Goal: Information Seeking & Learning: Learn about a topic

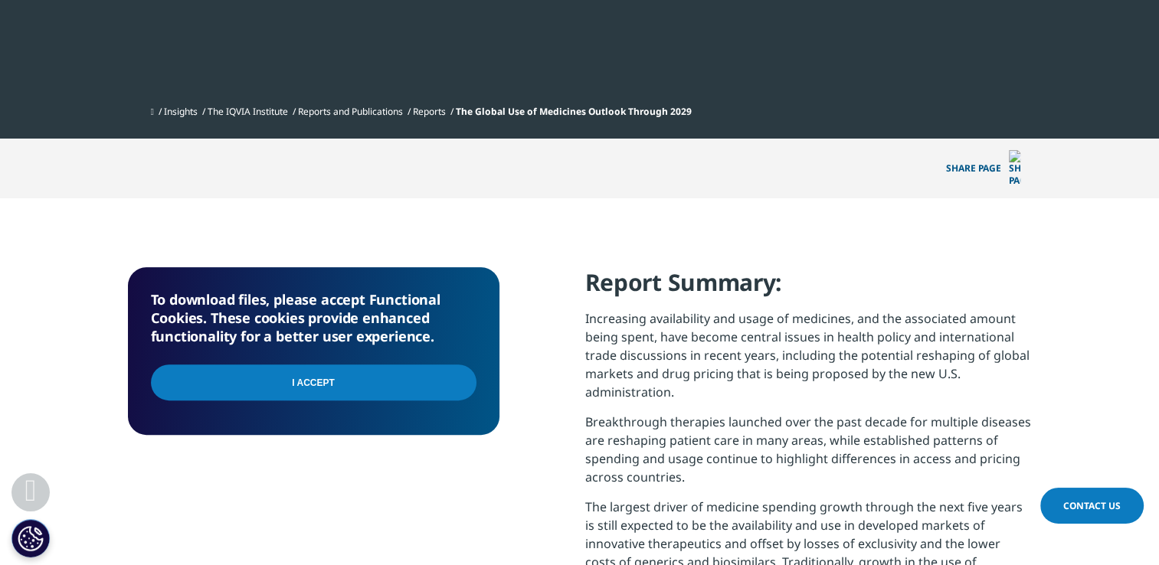
scroll to position [459, 0]
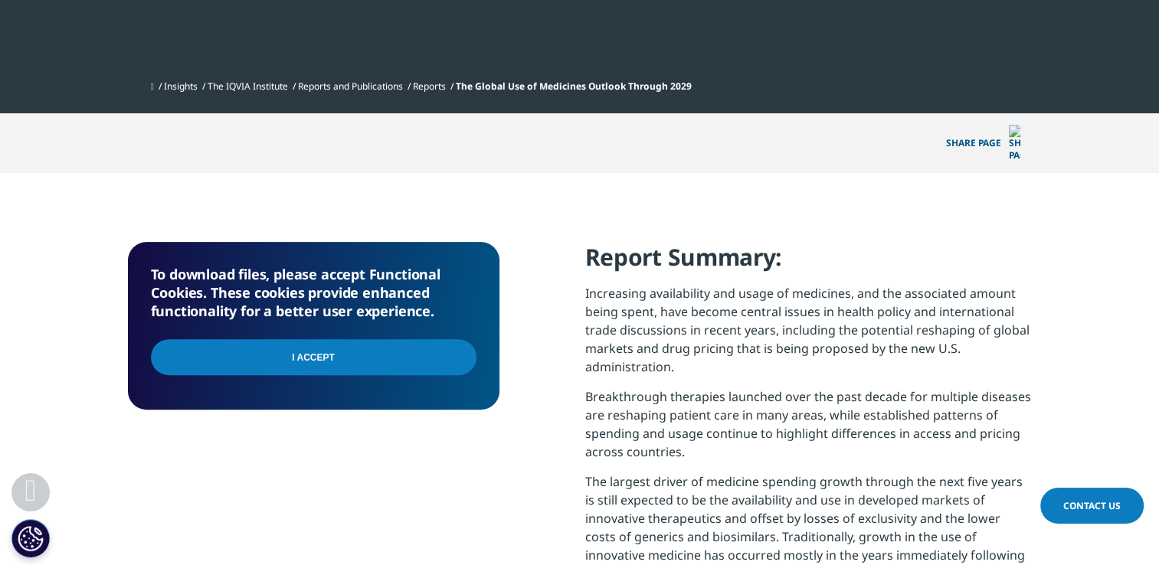
click at [371, 339] on input "I Accept" at bounding box center [313, 357] width 325 height 36
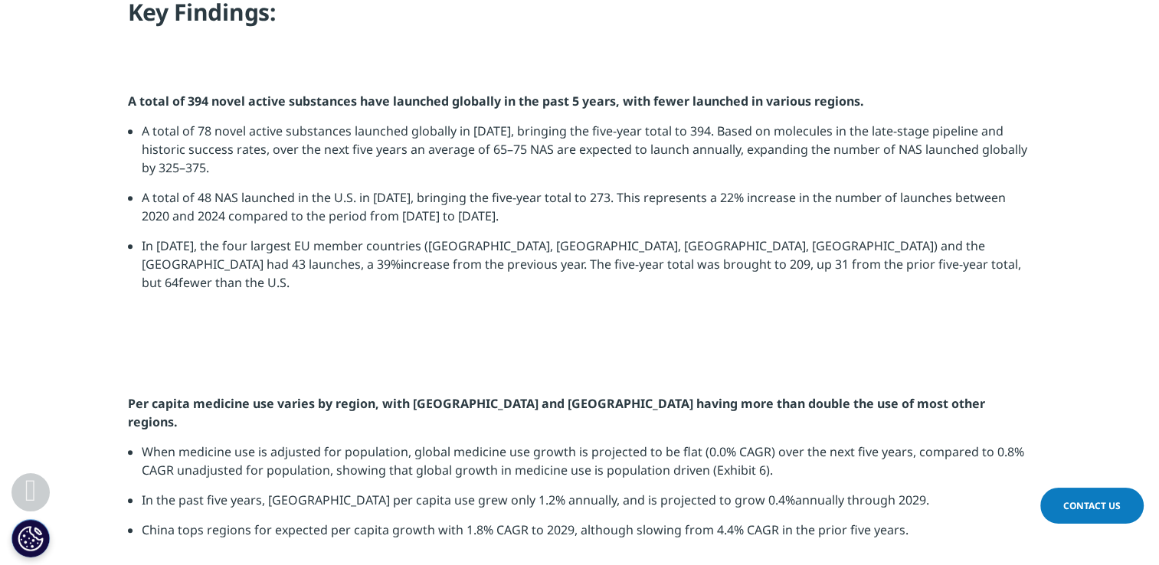
scroll to position [1378, 0]
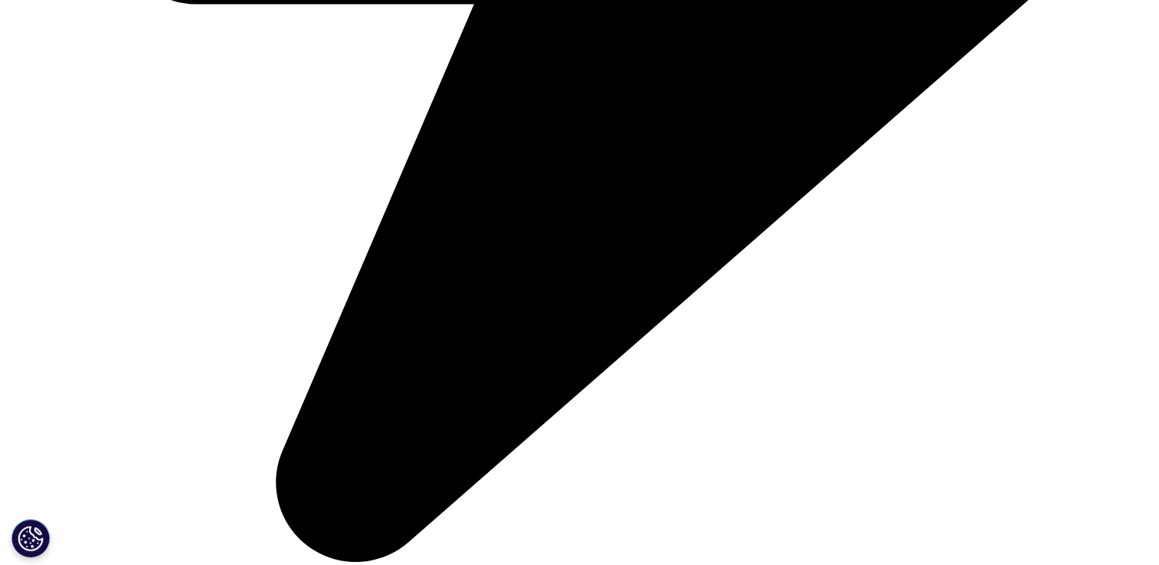
scroll to position [689, 0]
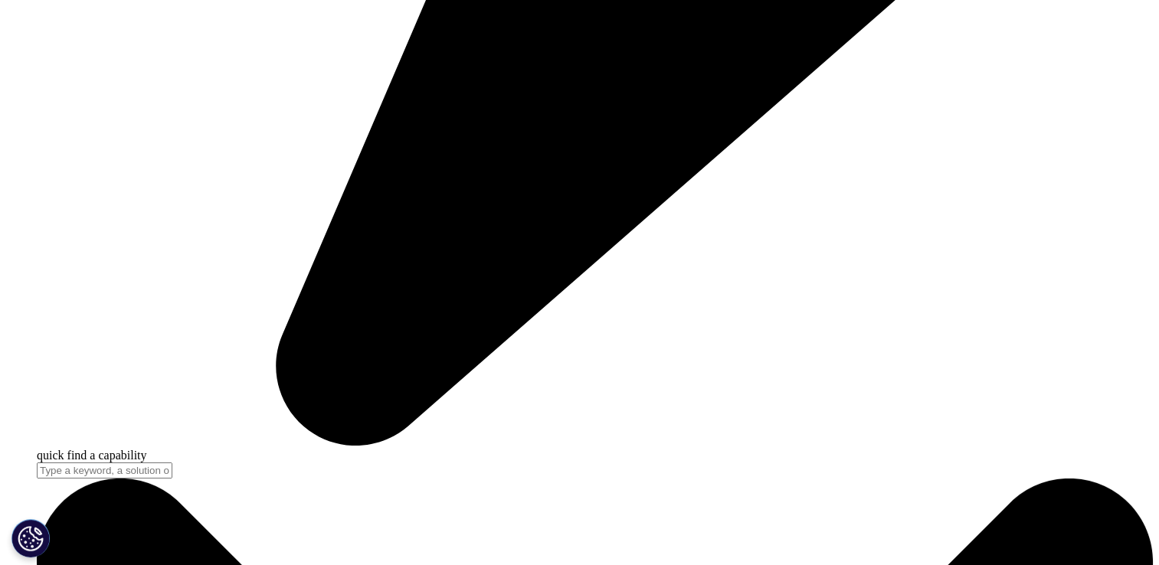
scroll to position [4594, 0]
